Goal: Information Seeking & Learning: Find specific fact

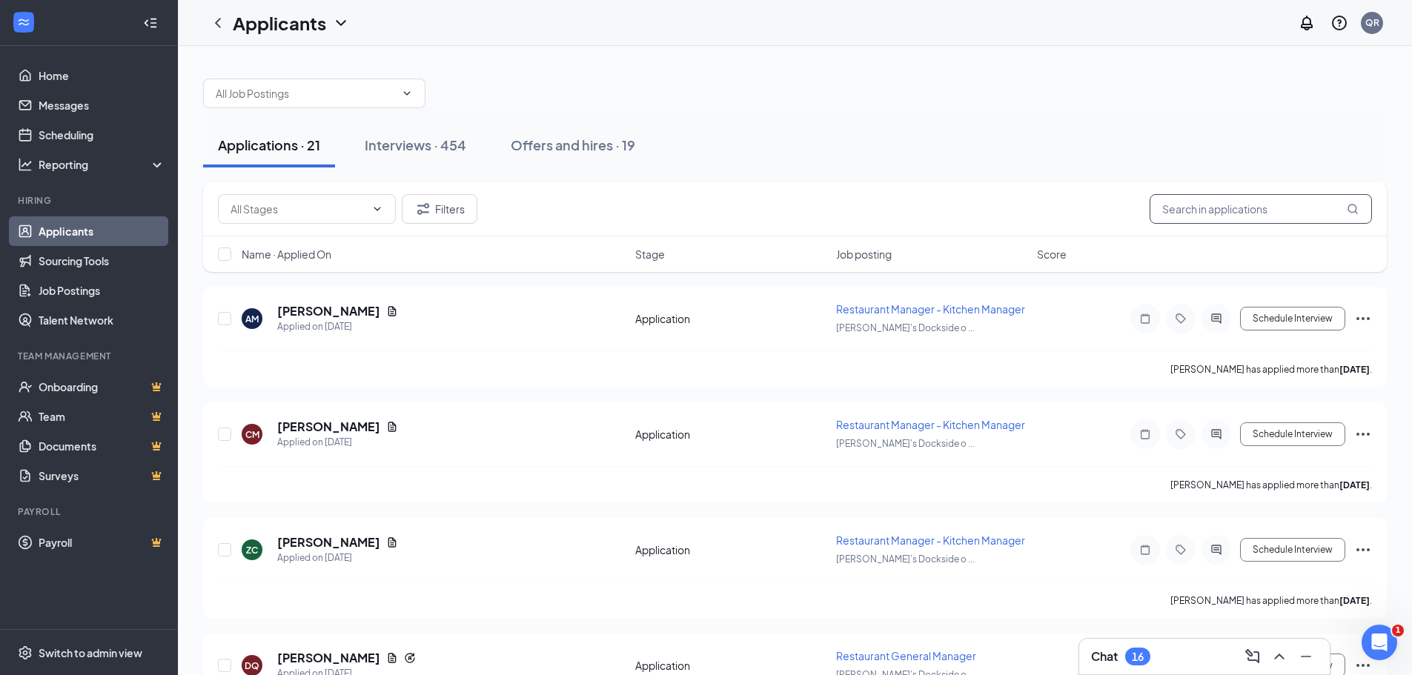
click at [1155, 211] on input "text" at bounding box center [1261, 209] width 222 height 30
type input "[PERSON_NAME]"
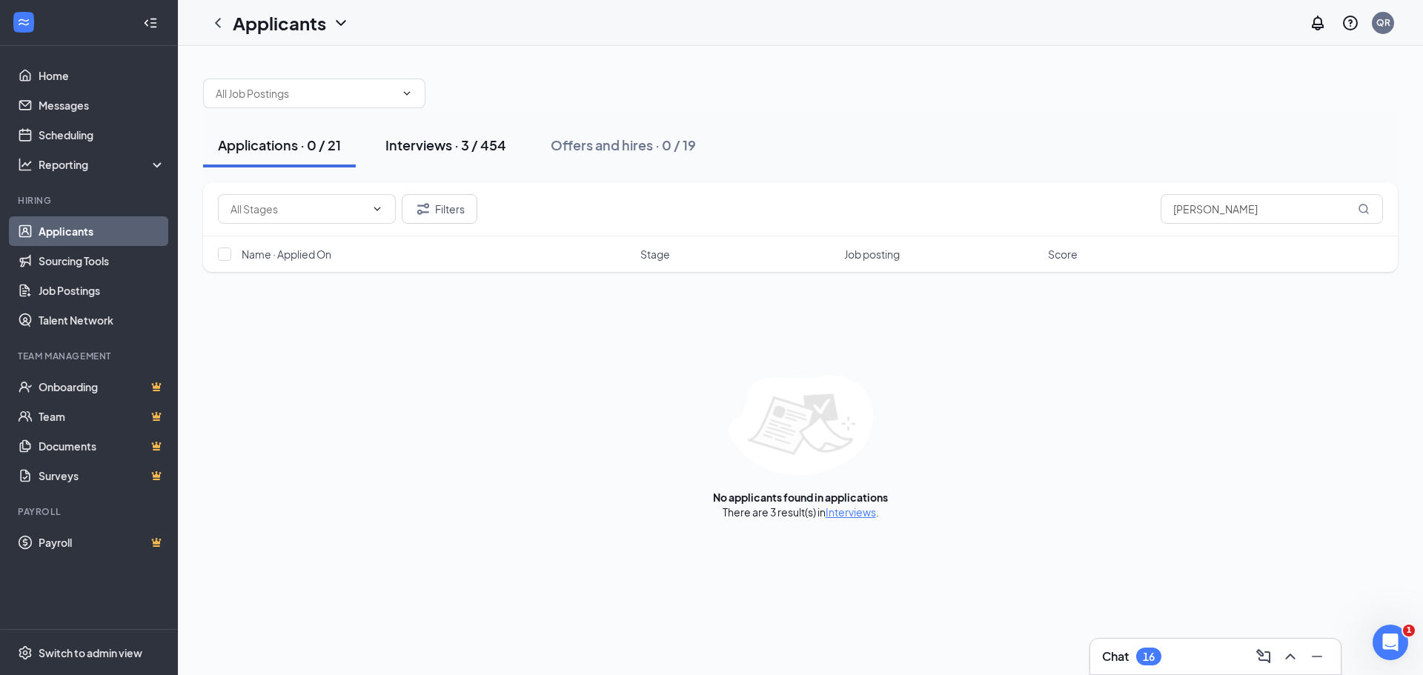
click at [432, 148] on div "Interviews · 3 / 454" at bounding box center [445, 145] width 121 height 19
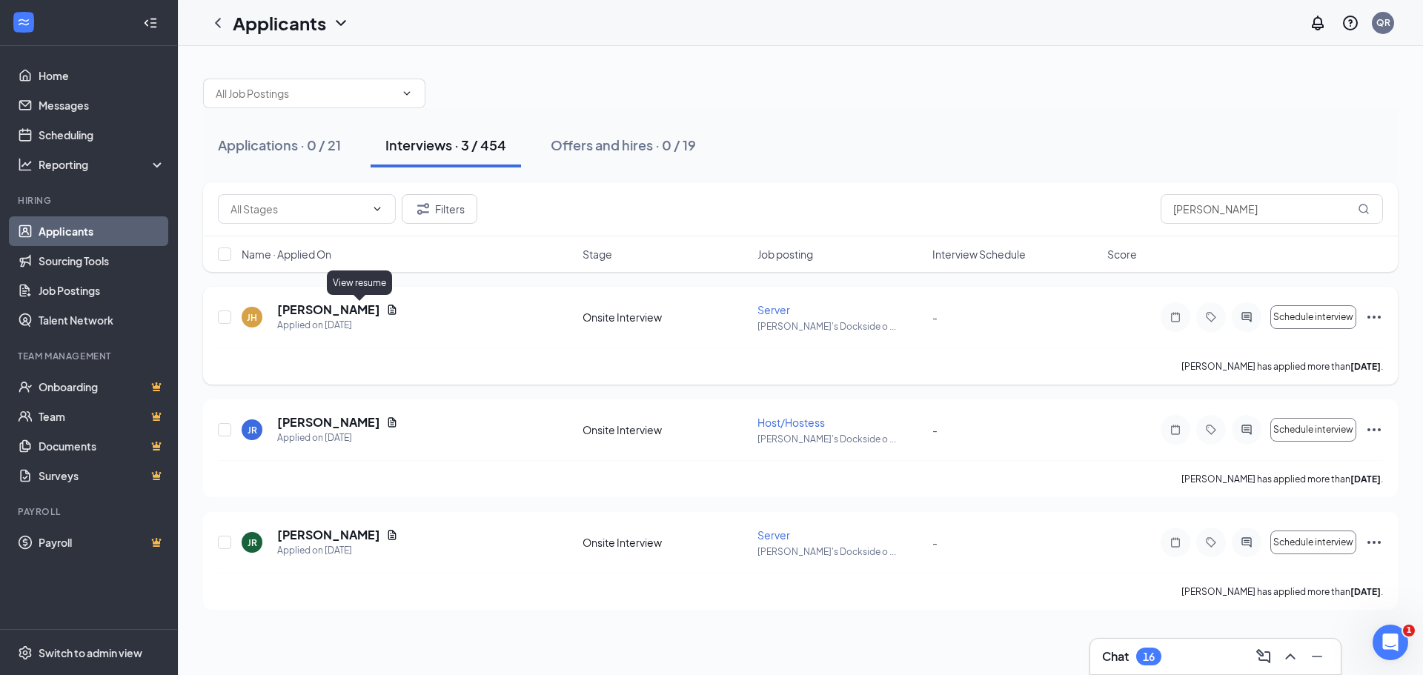
click at [386, 311] on icon "Document" at bounding box center [392, 310] width 12 height 12
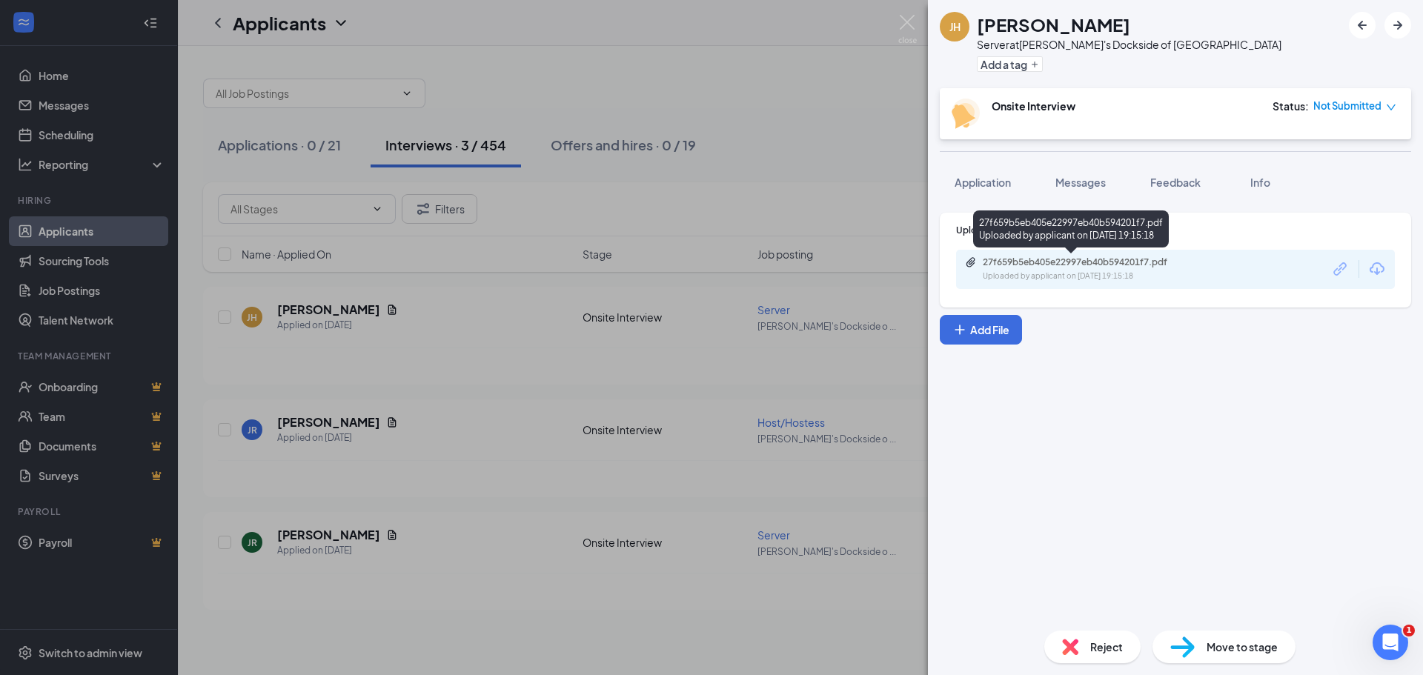
click at [1105, 261] on div "27f659b5eb405e22997eb40b594201f7.pdf" at bounding box center [1087, 262] width 208 height 12
click at [854, 168] on div "[PERSON_NAME] Server at Gator's Dockside of Gainesville Add a tag Onsite Interv…" at bounding box center [711, 337] width 1423 height 675
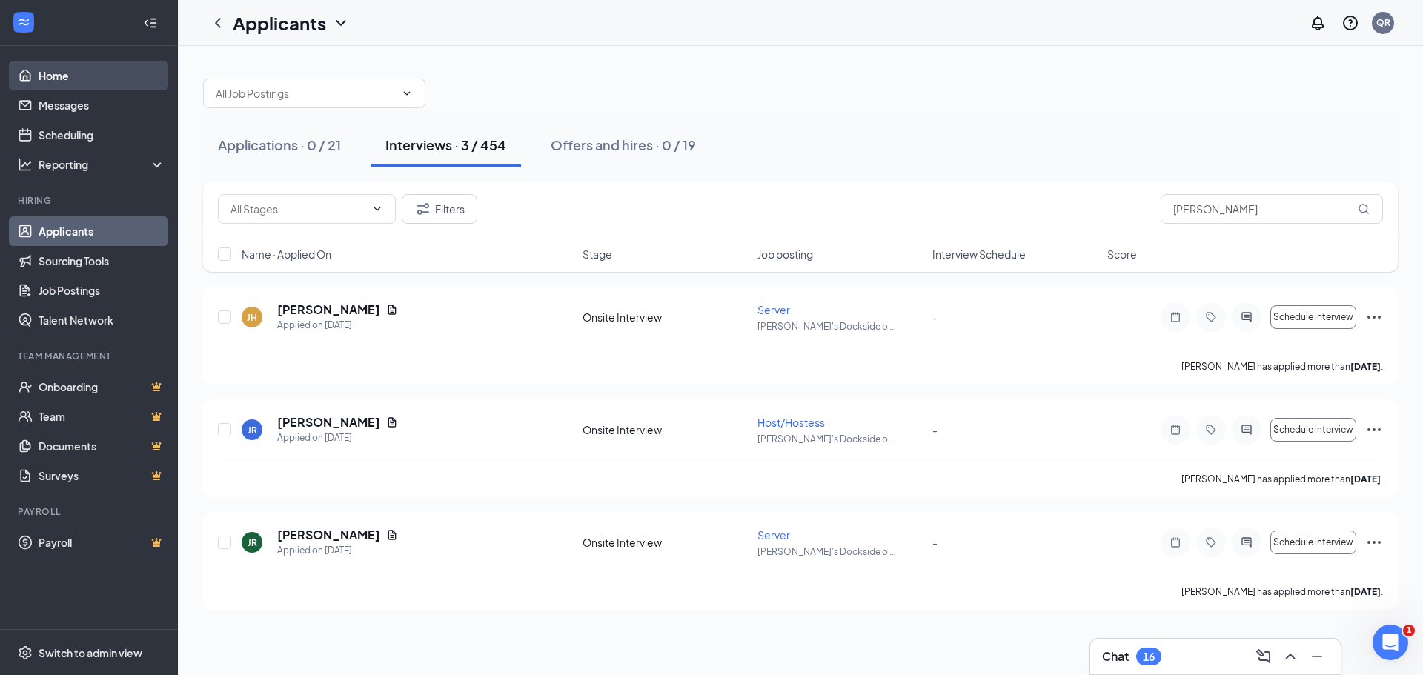
click at [84, 84] on link "Home" at bounding box center [102, 76] width 127 height 30
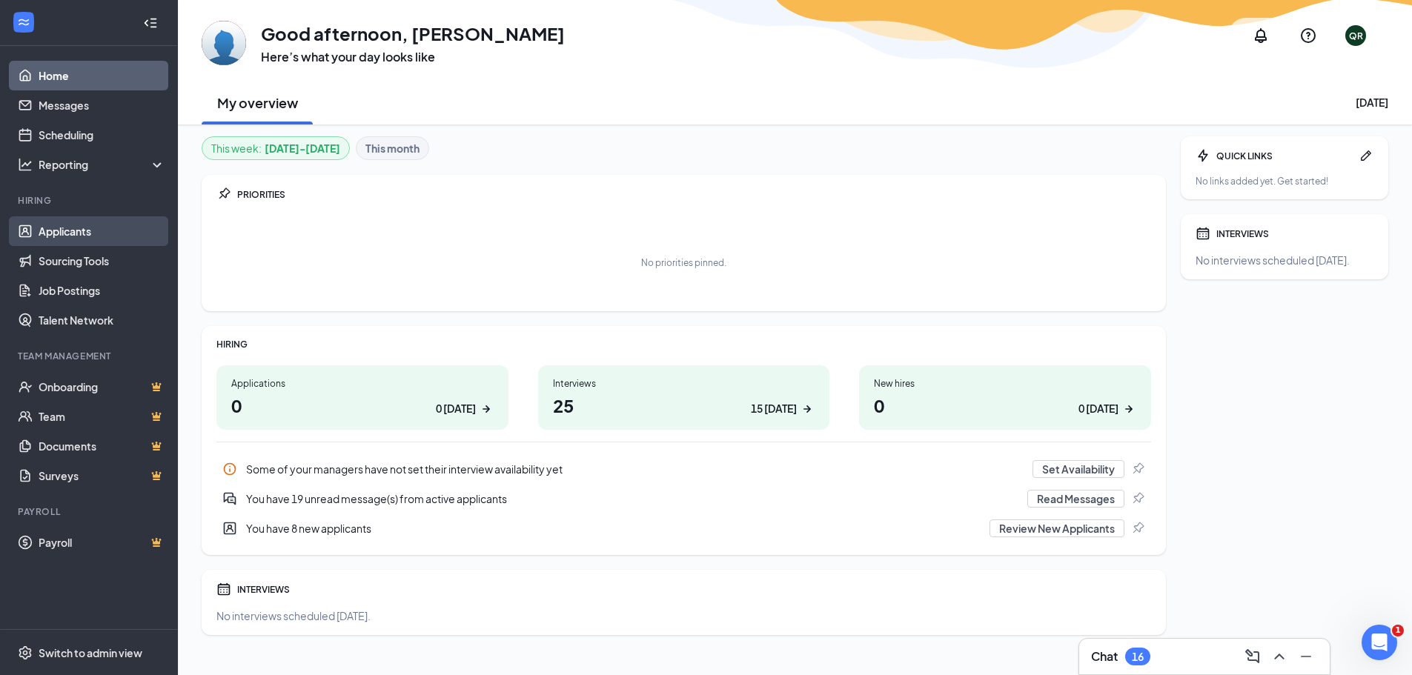
click at [104, 234] on link "Applicants" at bounding box center [102, 231] width 127 height 30
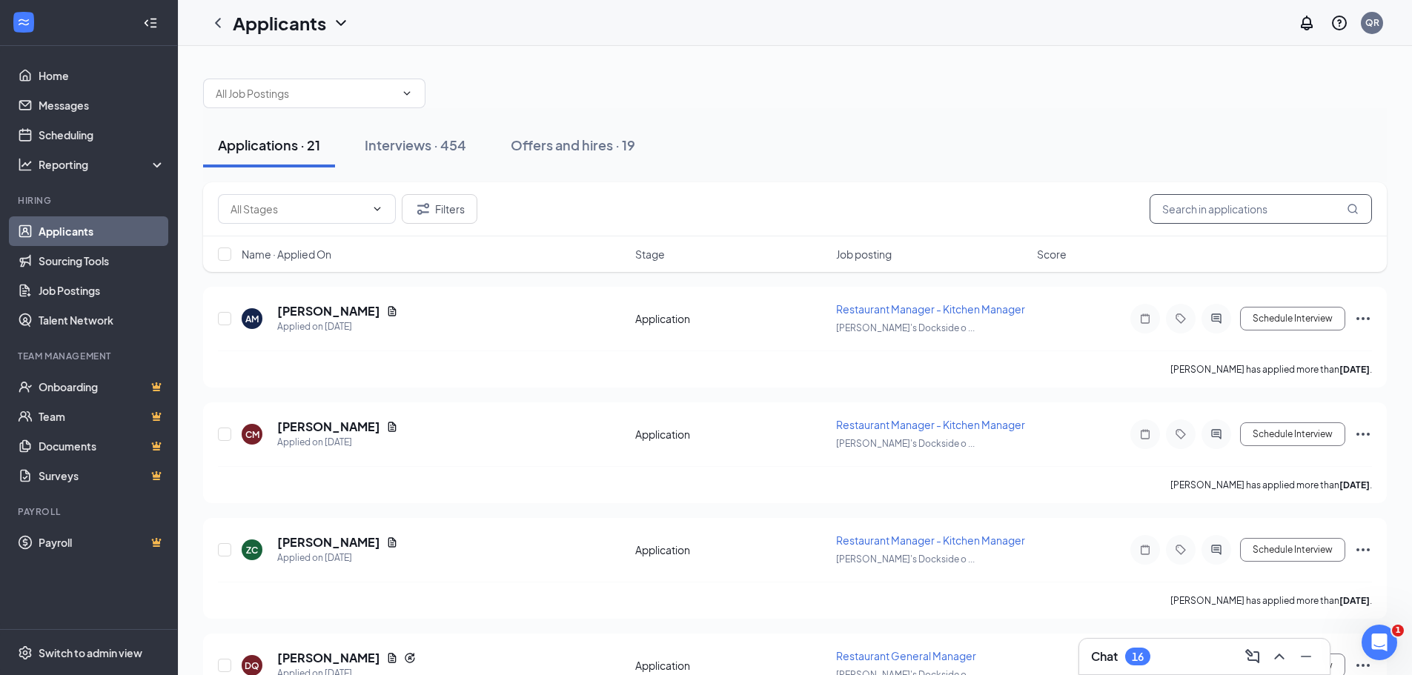
click at [1193, 208] on input "text" at bounding box center [1261, 209] width 222 height 30
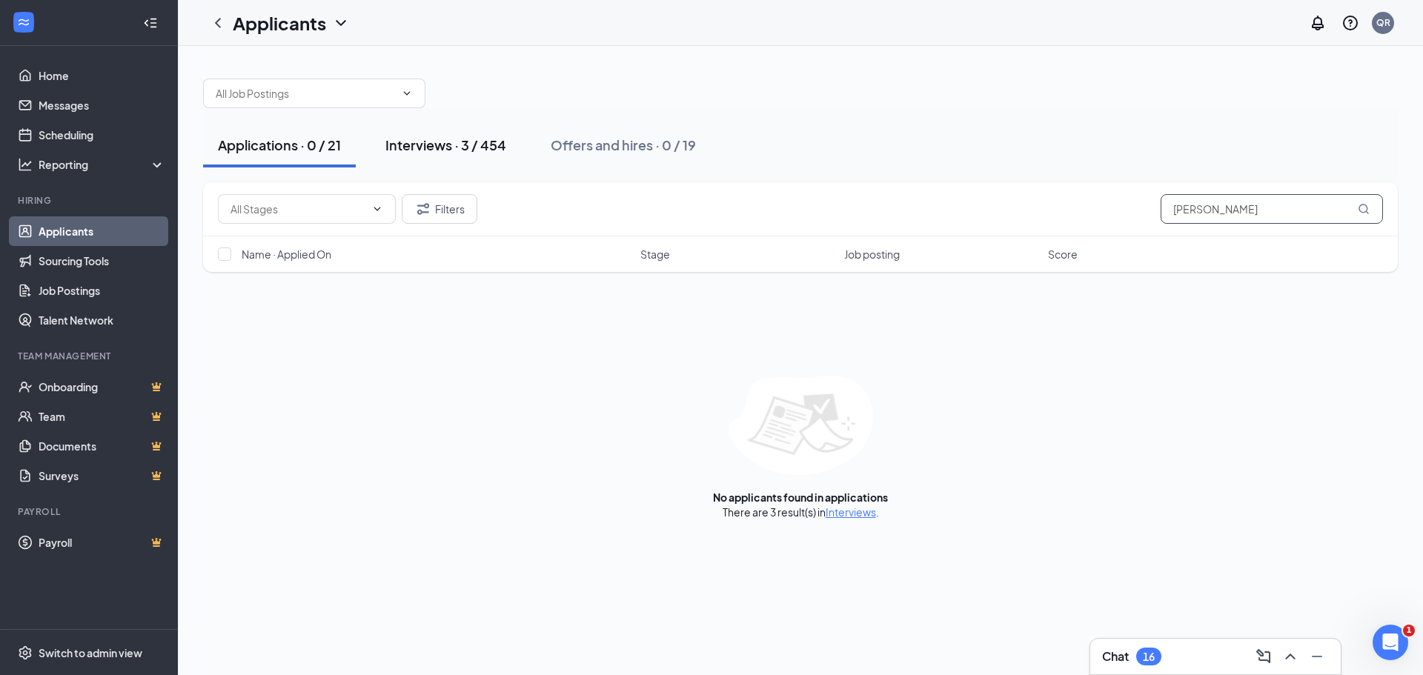
type input "[PERSON_NAME]"
click at [440, 135] on button "Interviews · 3 / 454" at bounding box center [446, 145] width 150 height 44
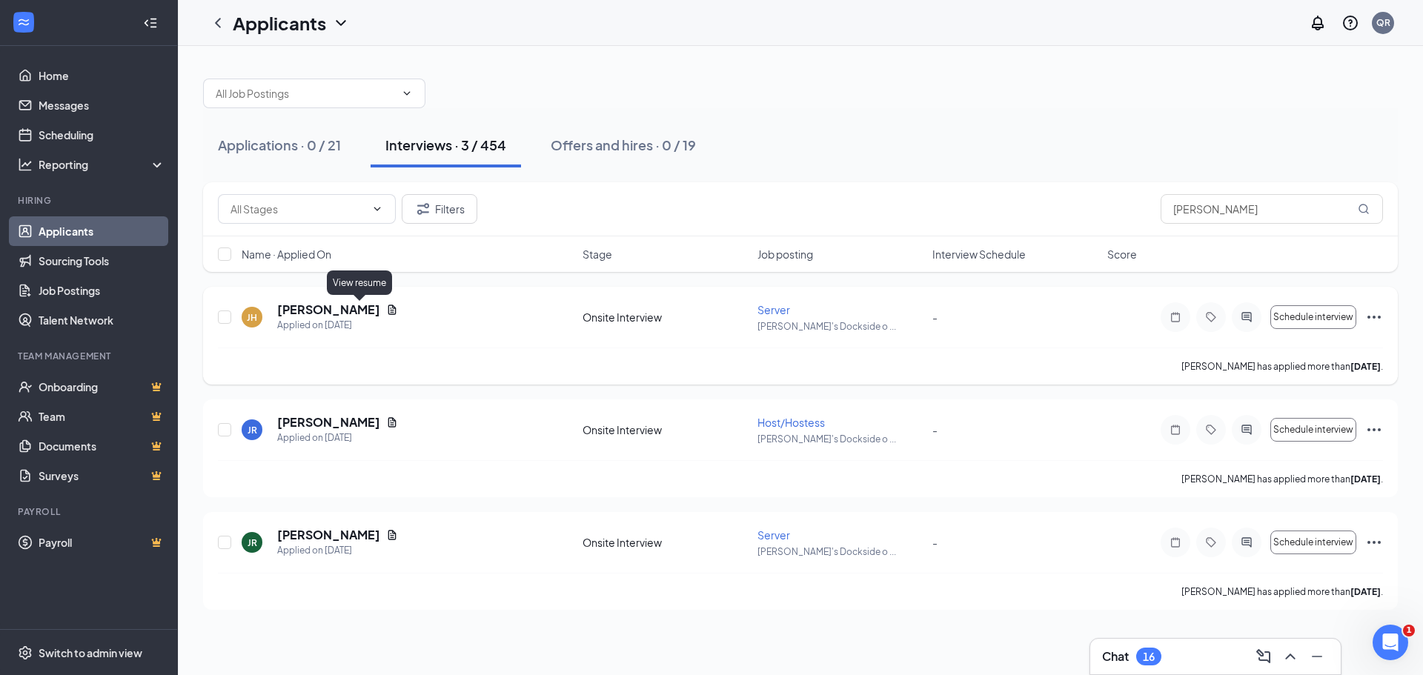
click at [388, 308] on icon "Document" at bounding box center [392, 310] width 8 height 10
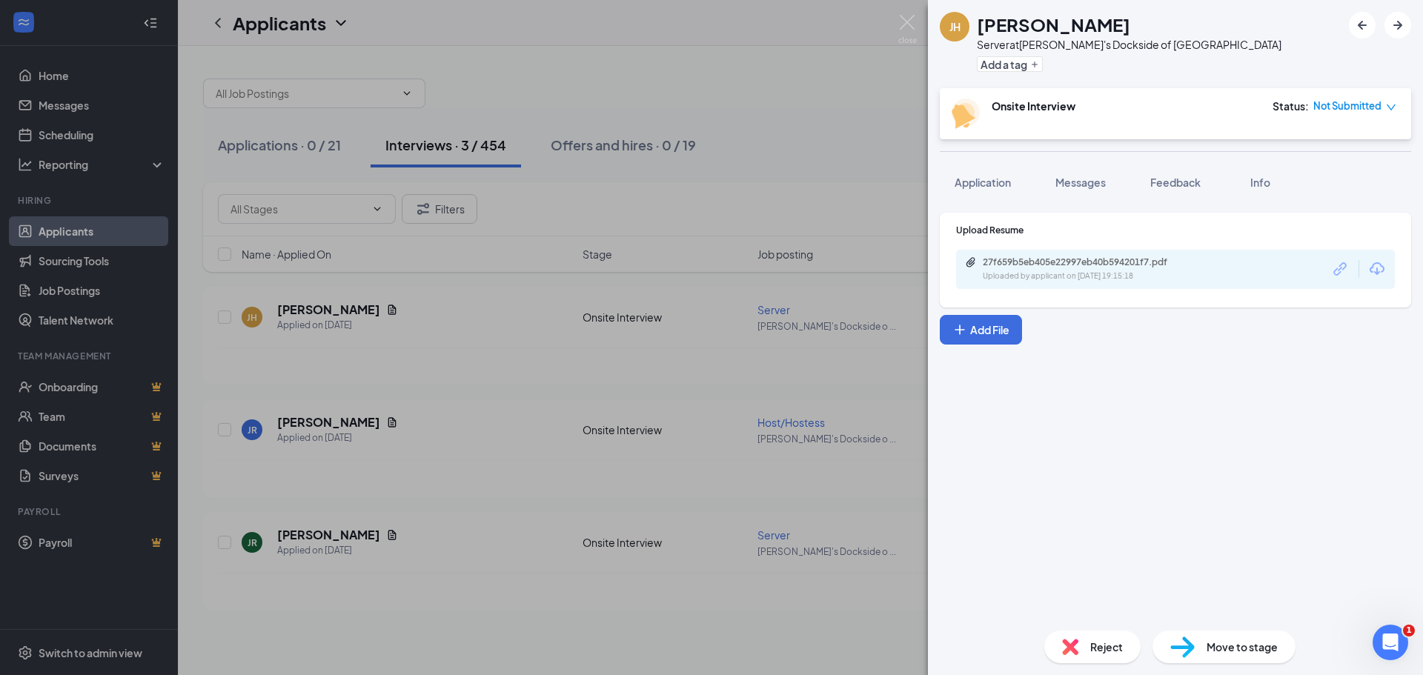
click at [1063, 245] on div "Upload Resume 27f659b5eb405e22997eb40b594201f7.pdf Uploaded by applicant on [DA…" at bounding box center [1175, 256] width 439 height 65
click at [1067, 272] on div "Uploaded by applicant on [DATE] 19:15:18" at bounding box center [1094, 277] width 222 height 12
drag, startPoint x: 705, startPoint y: 133, endPoint x: 692, endPoint y: 135, distance: 12.8
click at [706, 132] on div "[PERSON_NAME] Server at Gator's Dockside of Gainesville Add a tag Onsite Interv…" at bounding box center [711, 337] width 1423 height 675
